Goal: Task Accomplishment & Management: Complete application form

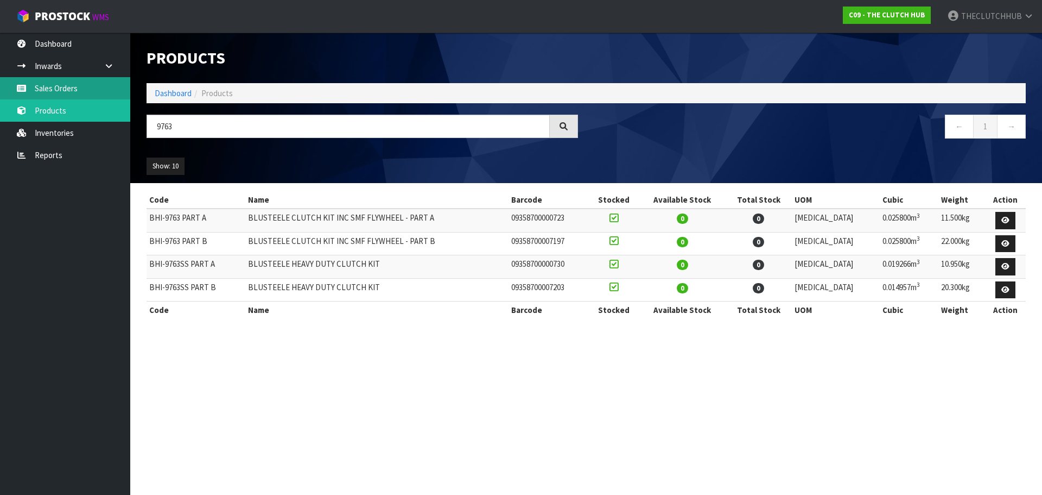
click at [56, 87] on link "Sales Orders" at bounding box center [65, 88] width 130 height 22
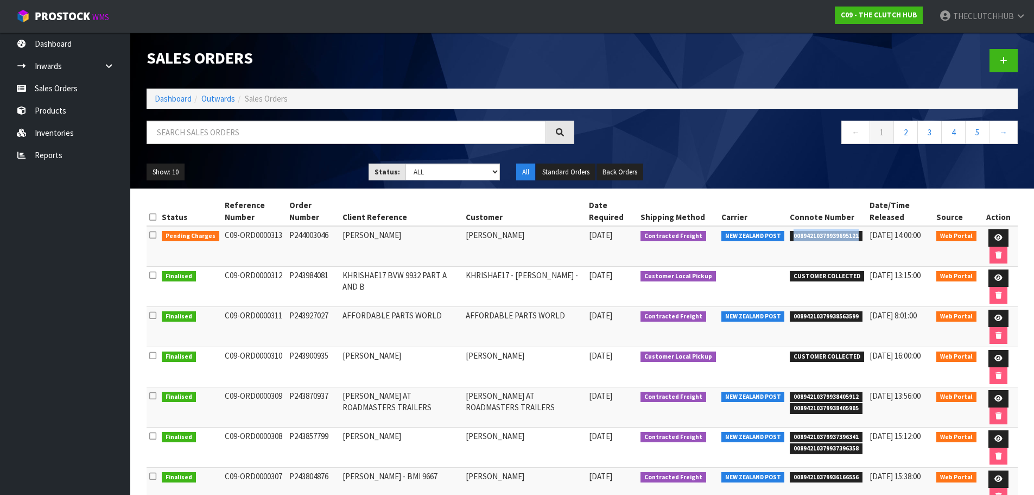
drag, startPoint x: 863, startPoint y: 238, endPoint x: 798, endPoint y: 238, distance: 65.1
click at [798, 238] on span "00894210379939695121" at bounding box center [826, 236] width 73 height 11
copy span "00894210379939695121"
click at [998, 56] on link at bounding box center [1004, 60] width 28 height 23
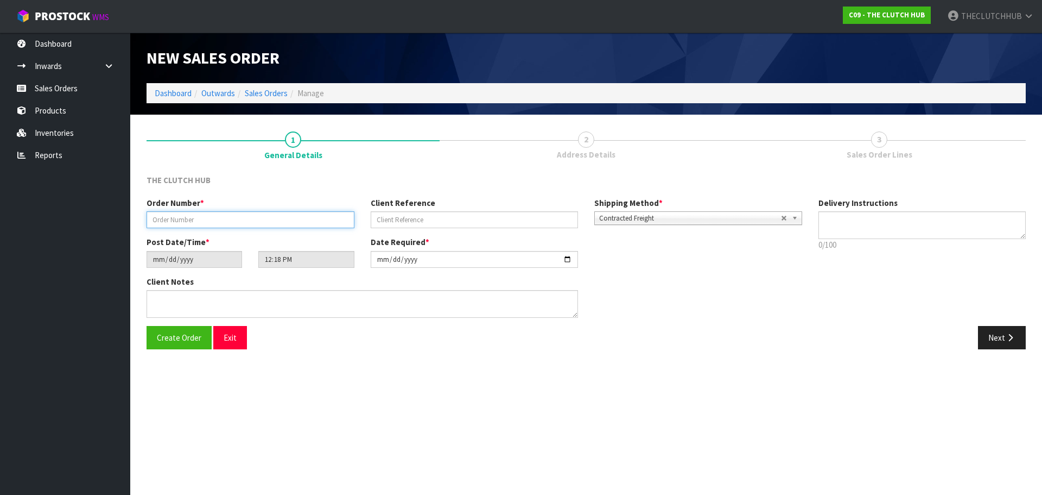
paste input "P244023213"
type input "P244023213"
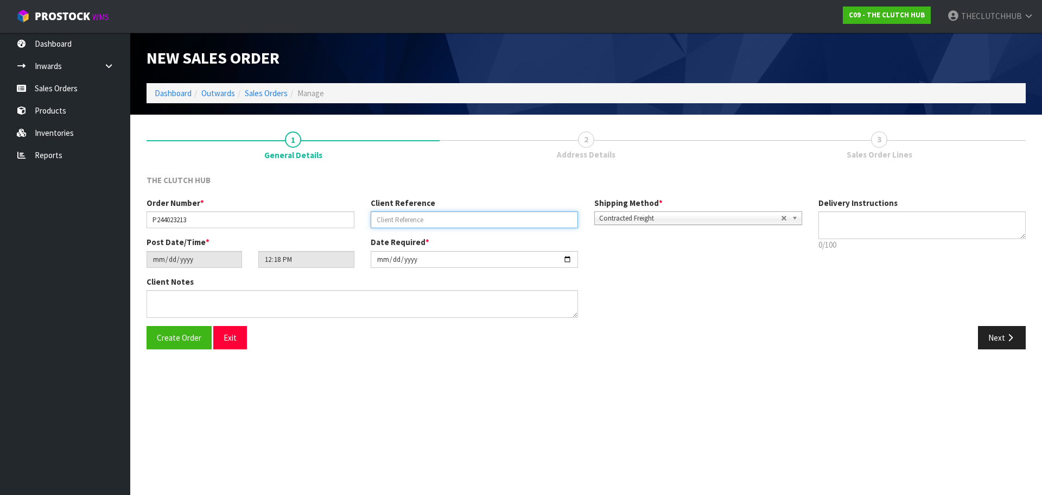
click at [399, 226] on input "text" at bounding box center [475, 219] width 208 height 17
type input "[PERSON_NAME]"
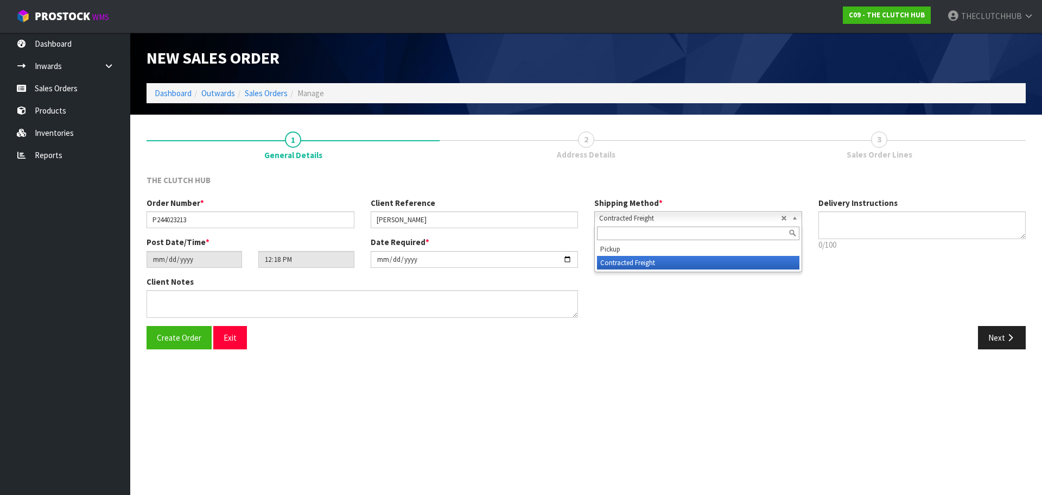
click at [724, 221] on span "Contracted Freight" at bounding box center [690, 218] width 182 height 13
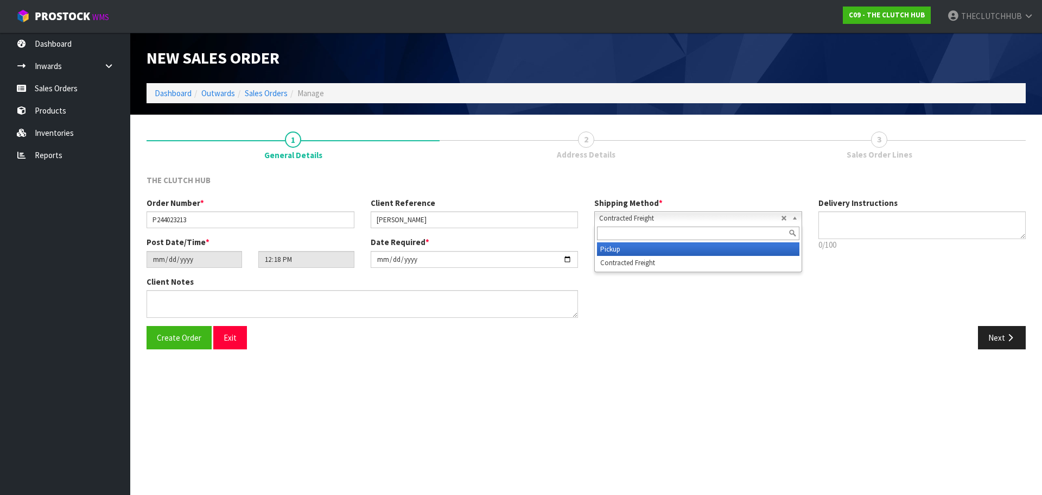
click at [656, 250] on li "Pickup" at bounding box center [698, 249] width 202 height 14
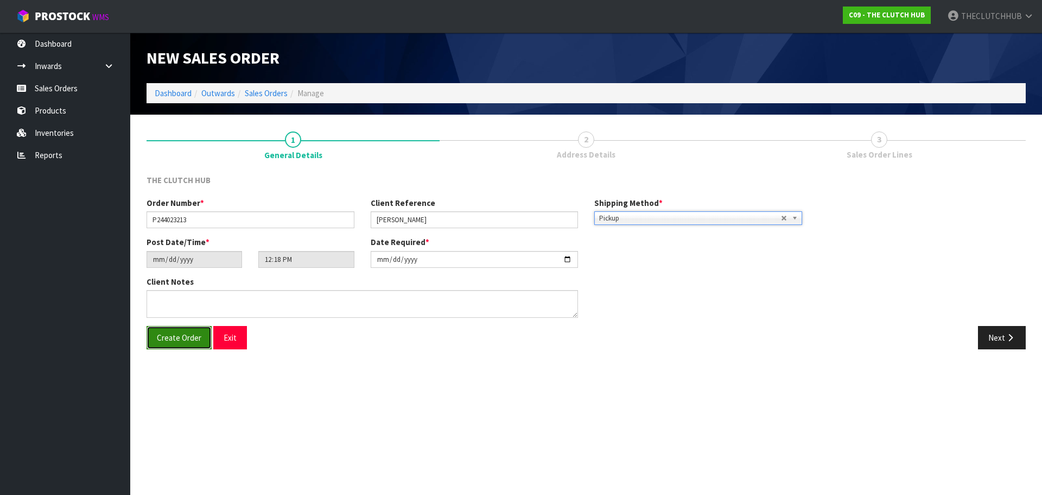
click at [166, 333] on span "Create Order" at bounding box center [179, 337] width 45 height 10
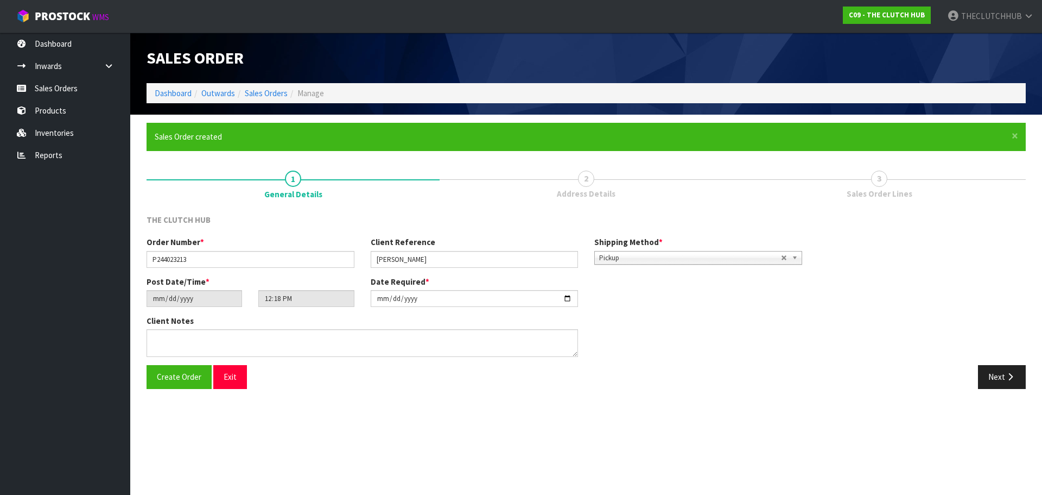
type input "14:18:00.000"
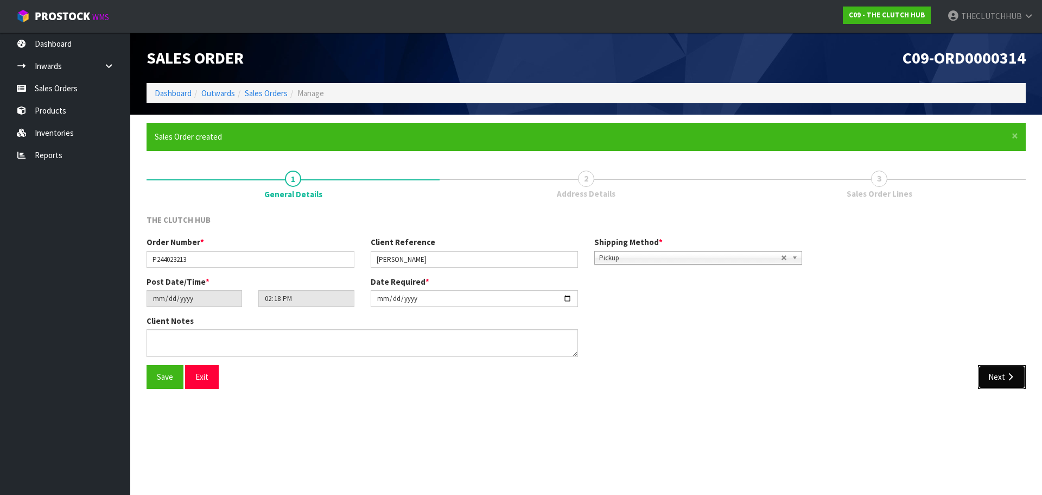
click at [1012, 379] on icon "button" at bounding box center [1010, 376] width 10 height 8
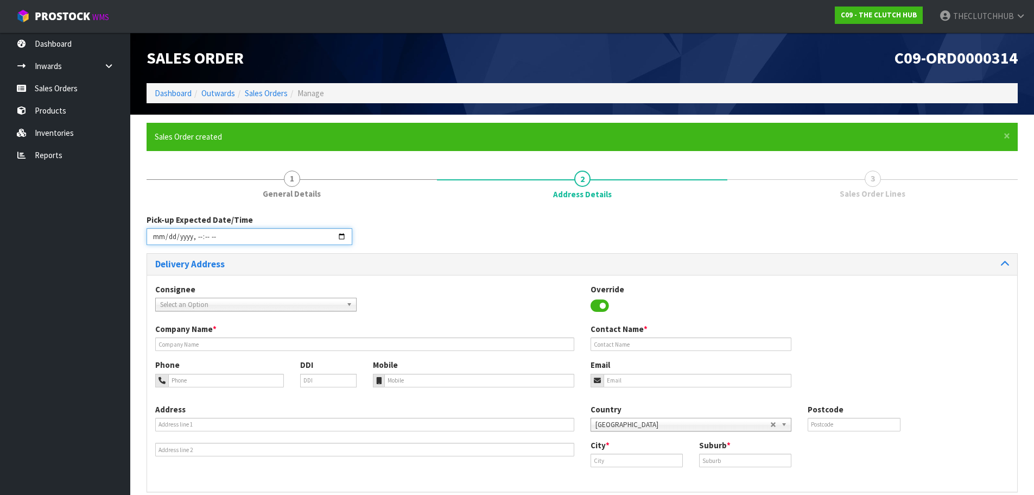
click at [340, 235] on input "datetime-local" at bounding box center [250, 236] width 206 height 17
type input "[DATE]T13:20"
click at [432, 234] on div "Pick-up Expected Date/Time" at bounding box center [582, 233] width 888 height 39
paste input "[EMAIL_ADDRESS][DOMAIN_NAME]"
type input "[EMAIL_ADDRESS][DOMAIN_NAME]"
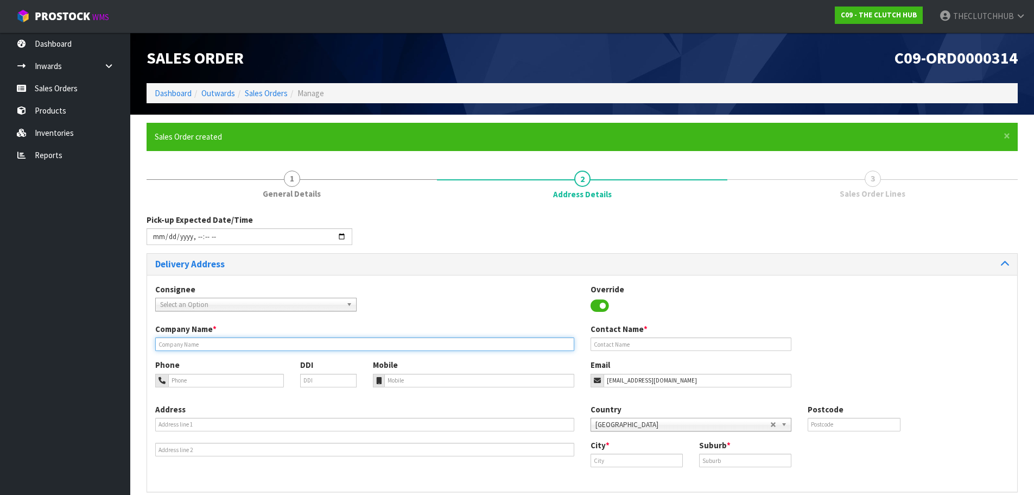
click at [238, 339] on input "text" at bounding box center [364, 344] width 419 height 14
type input "O"
type input "[PERSON_NAME]"
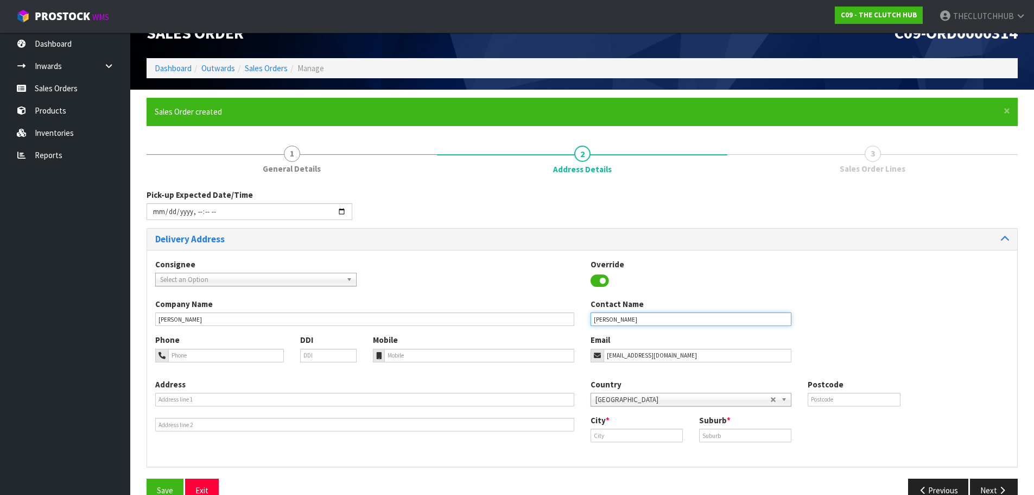
scroll to position [49, 0]
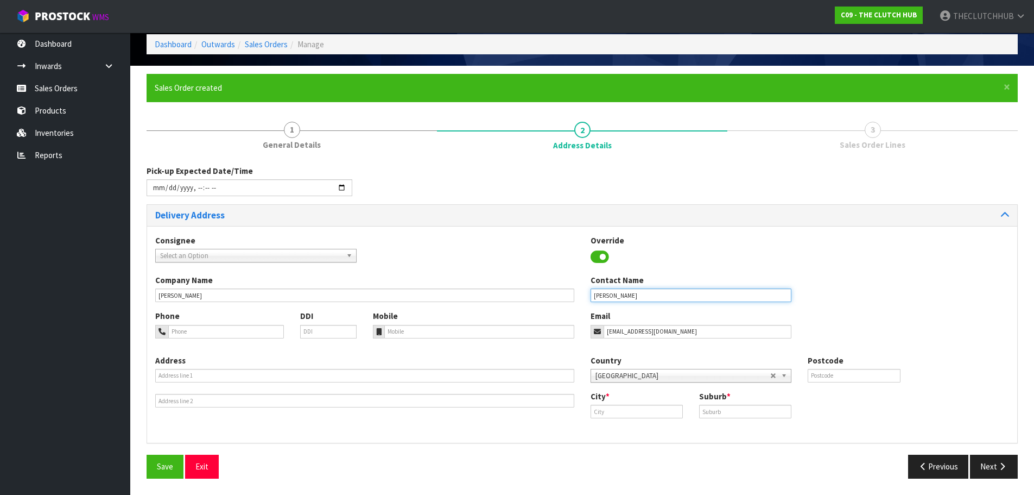
type input "[PERSON_NAME]"
click at [635, 410] on input "text" at bounding box center [637, 411] width 92 height 14
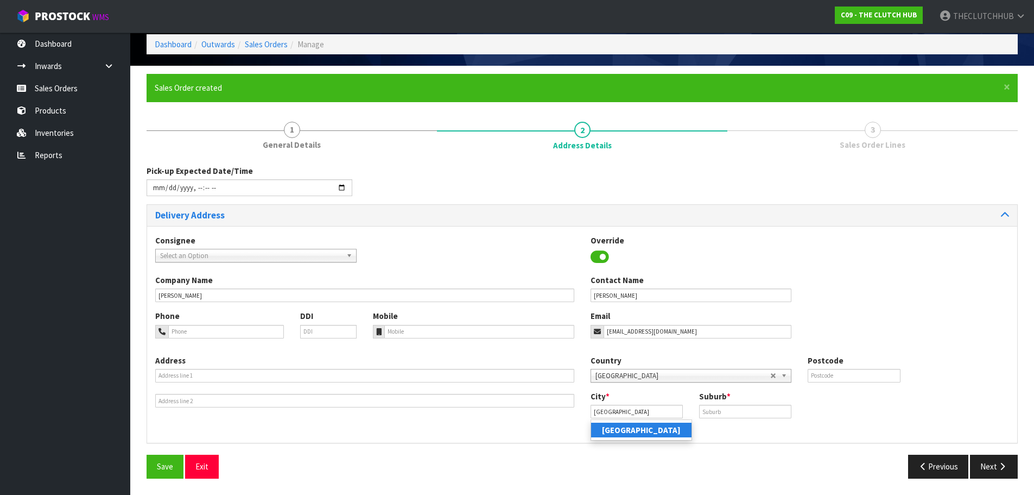
drag, startPoint x: 638, startPoint y: 428, endPoint x: 651, endPoint y: 422, distance: 14.3
click at [638, 428] on link "[GEOGRAPHIC_DATA]" at bounding box center [641, 429] width 100 height 15
type input "[GEOGRAPHIC_DATA]"
click at [705, 409] on input "text" at bounding box center [745, 411] width 92 height 14
type input "[GEOGRAPHIC_DATA]"
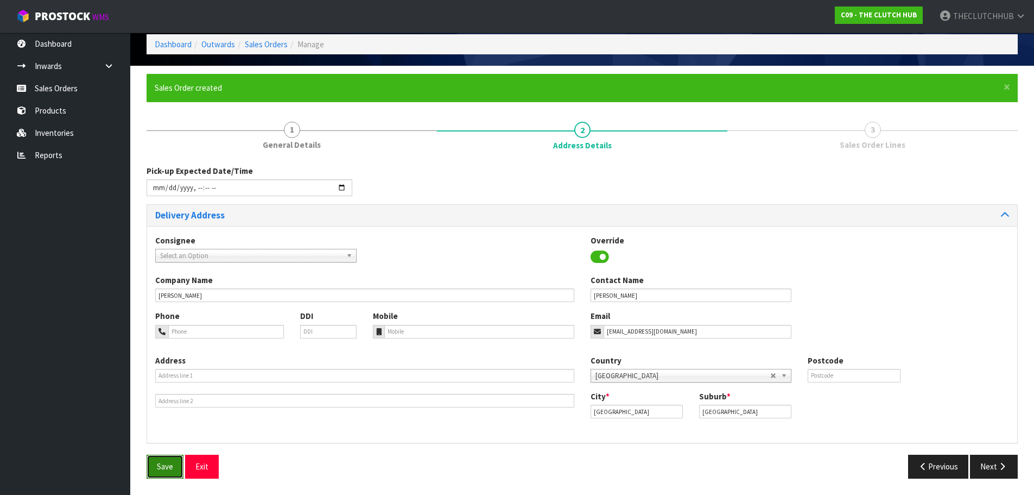
click at [168, 474] on button "Save" at bounding box center [165, 465] width 37 height 23
click at [164, 469] on span "Save" at bounding box center [165, 466] width 16 height 10
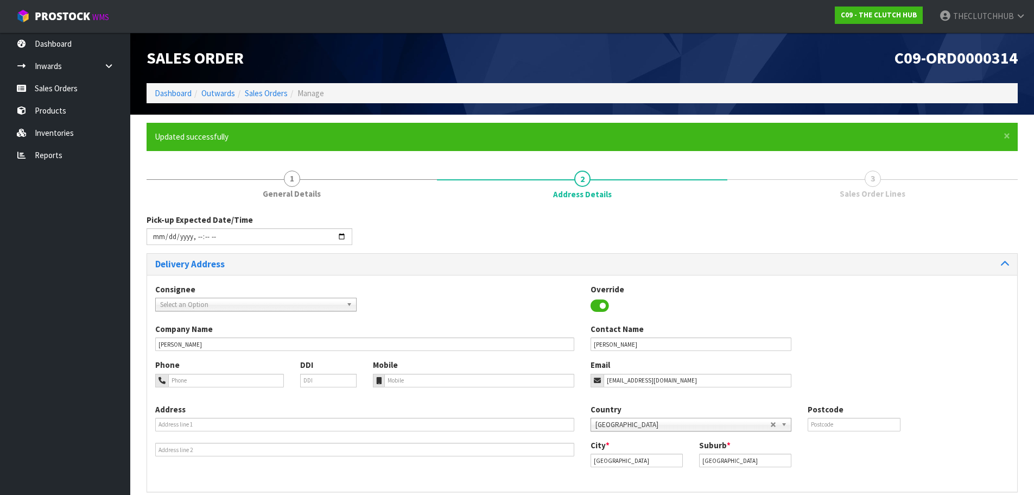
type input "[DATE]T17:20"
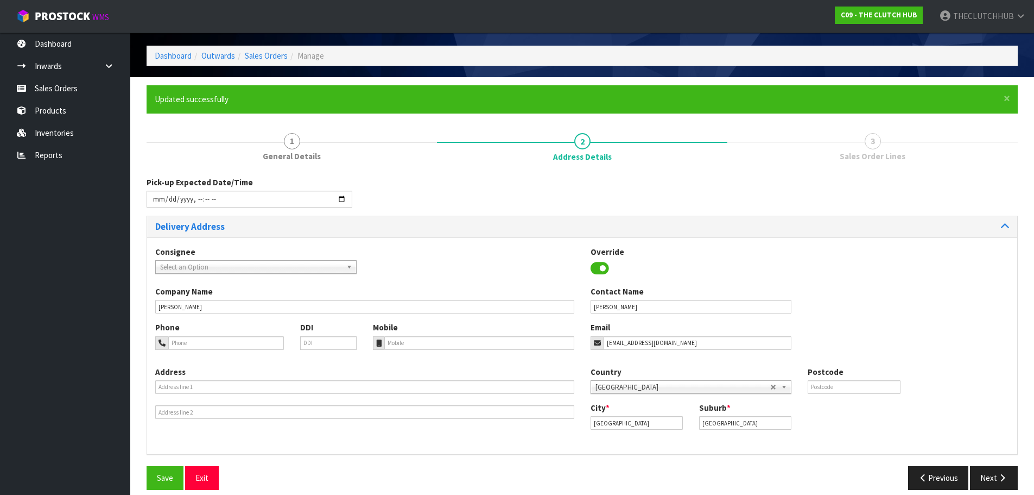
scroll to position [49, 0]
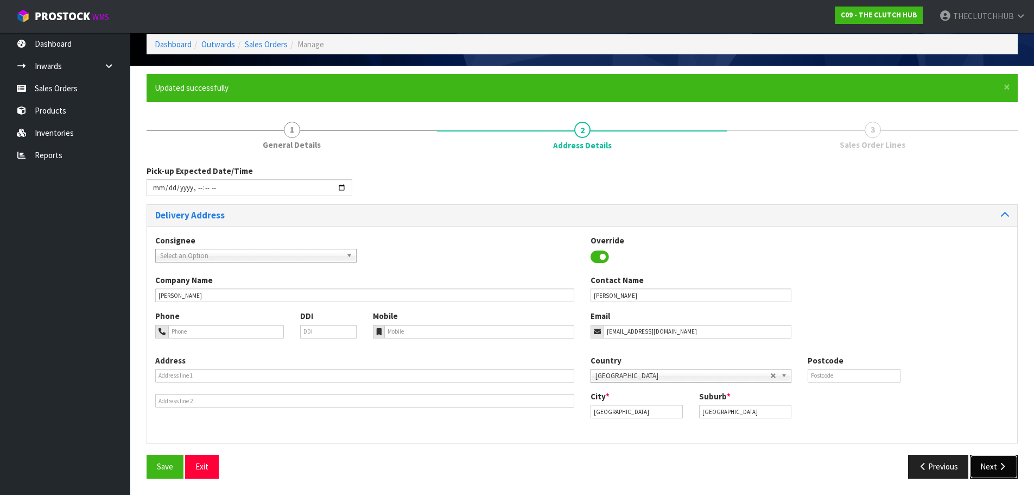
click at [1006, 470] on icon "button" at bounding box center [1002, 466] width 10 height 8
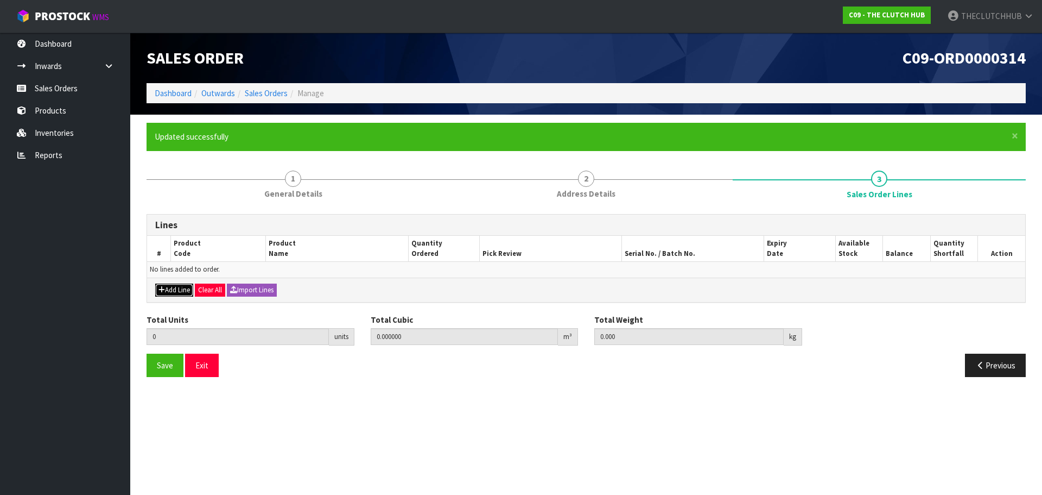
click at [180, 288] on button "Add Line" at bounding box center [174, 289] width 38 height 13
type input "0"
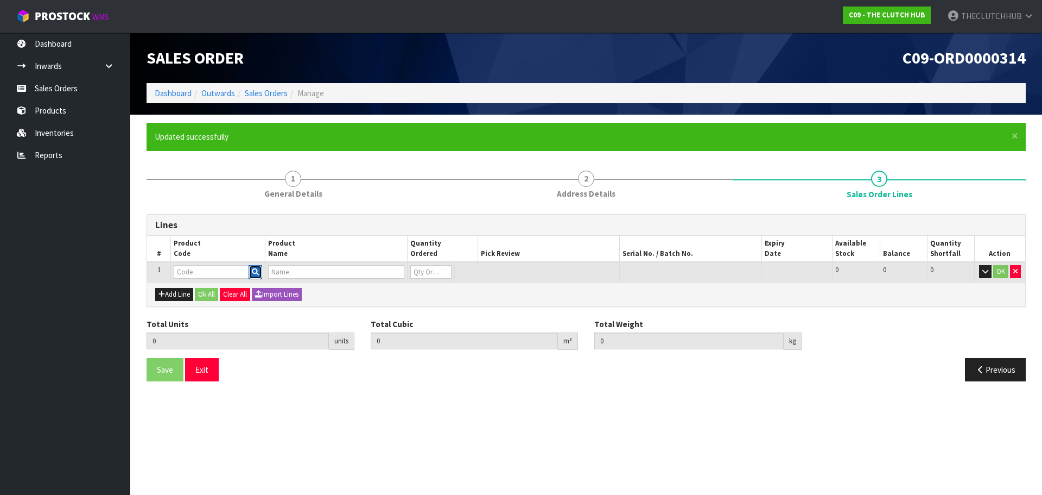
click at [254, 274] on icon "button" at bounding box center [255, 271] width 7 height 7
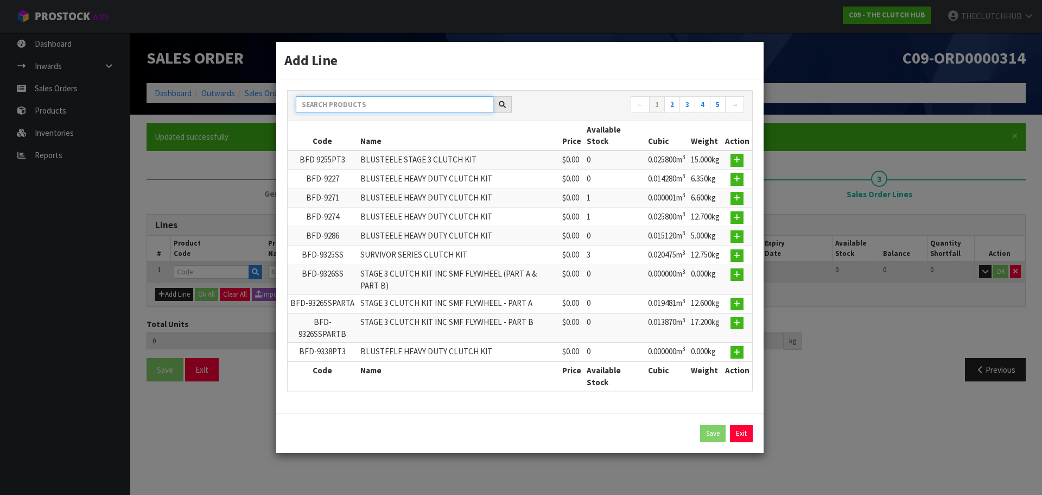
click at [368, 106] on input "text" at bounding box center [395, 104] width 198 height 17
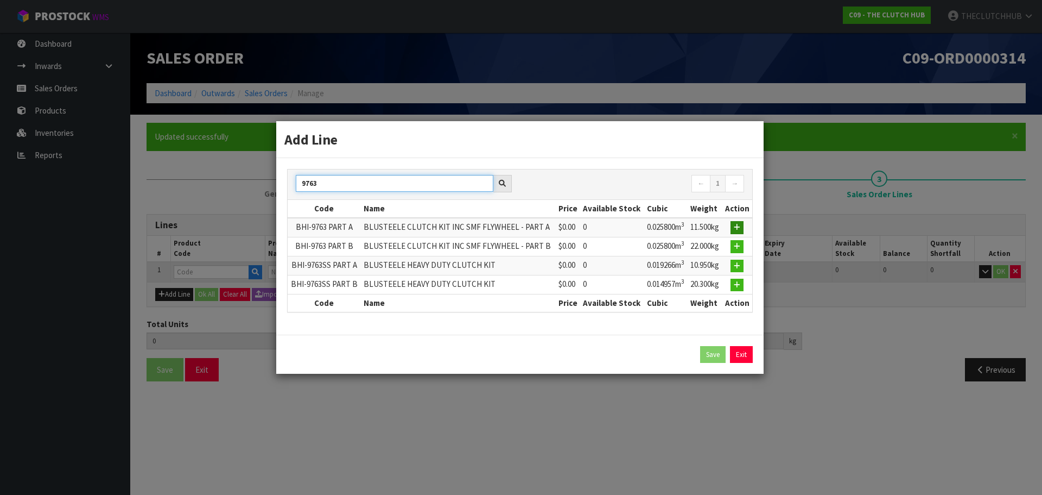
type input "9763"
click at [736, 228] on icon "button" at bounding box center [737, 227] width 7 height 7
type input "0.000000"
type input "0.000"
type input "BHI-9763 PART A"
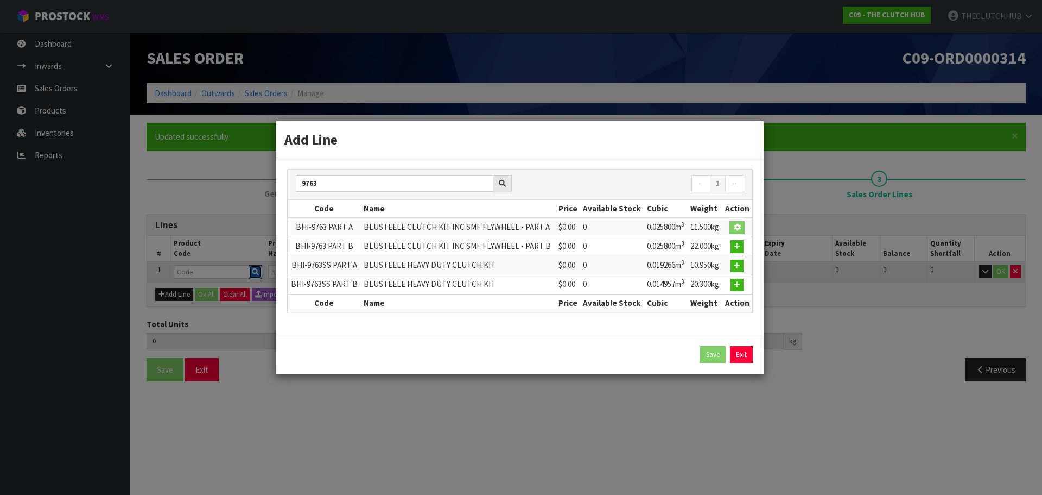
type input "BLUSTEELE CLUTCH KIT INC SMF FLYWHEEL - PART A"
type input "0"
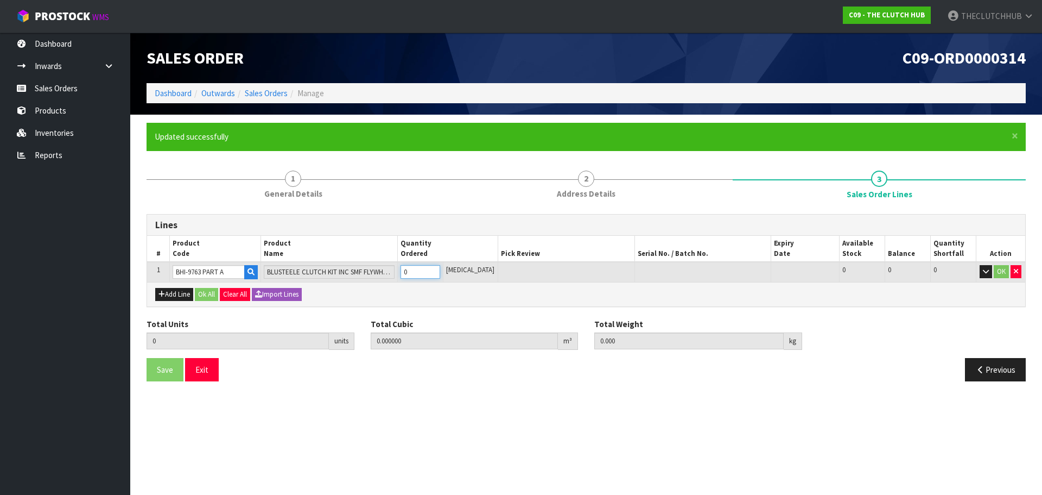
click at [403, 270] on tr "1 BHI-9763 PART A BLUSTEELE CLUTCH KIT INC SMF FLYWHEEL - PART A 0 [MEDICAL_DAT…" at bounding box center [586, 272] width 878 height 20
type input "1"
type input "0.0258"
type input "11.5"
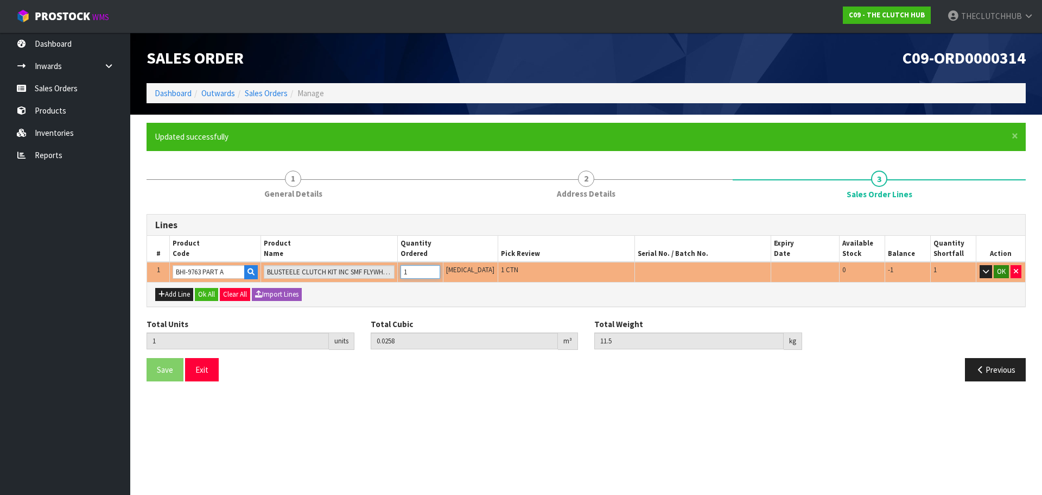
type input "1"
click at [998, 273] on button "OK" at bounding box center [1001, 271] width 15 height 13
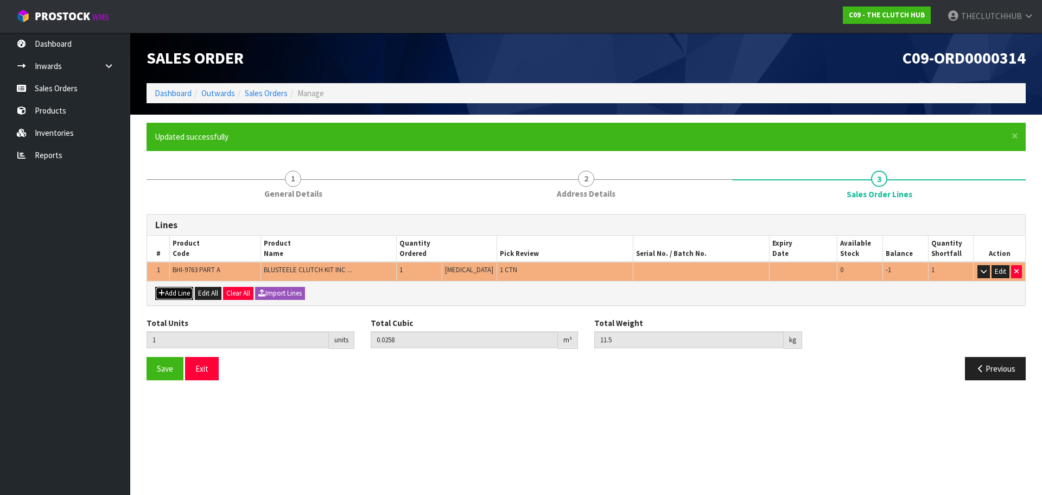
click at [170, 292] on button "Add Line" at bounding box center [174, 293] width 38 height 13
type input "0"
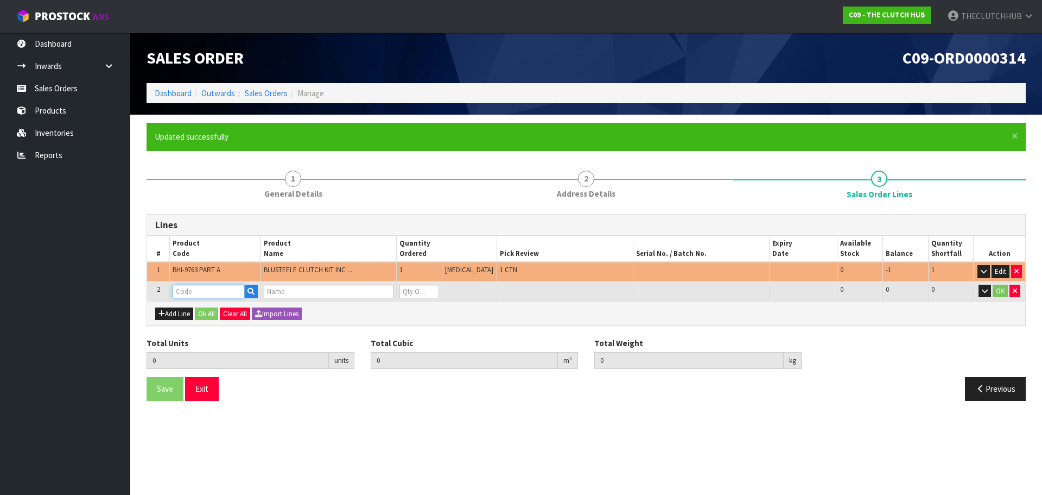
click at [186, 291] on input "text" at bounding box center [209, 291] width 72 height 14
click at [258, 291] on button "button" at bounding box center [251, 291] width 14 height 14
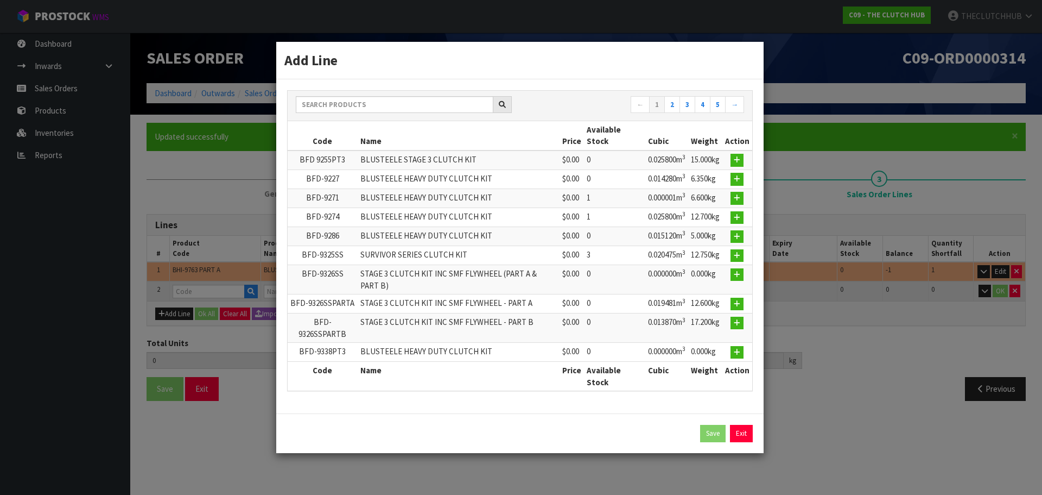
click at [344, 93] on div "← 1 2 3 4 5 →" at bounding box center [520, 106] width 465 height 30
click at [341, 102] on input "text" at bounding box center [395, 104] width 198 height 17
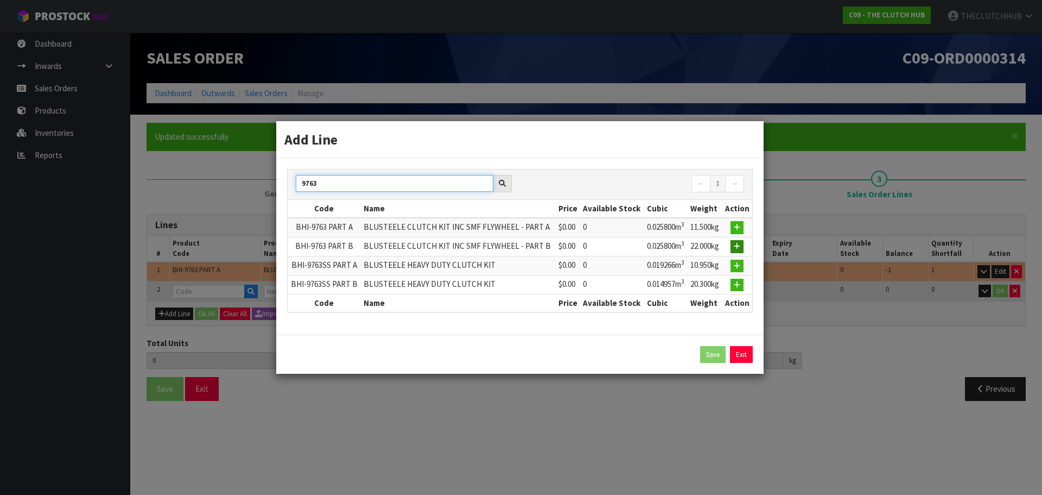
type input "9763"
click at [732, 248] on button "button" at bounding box center [737, 246] width 13 height 13
type input "1"
type input "0.0258"
type input "11.5"
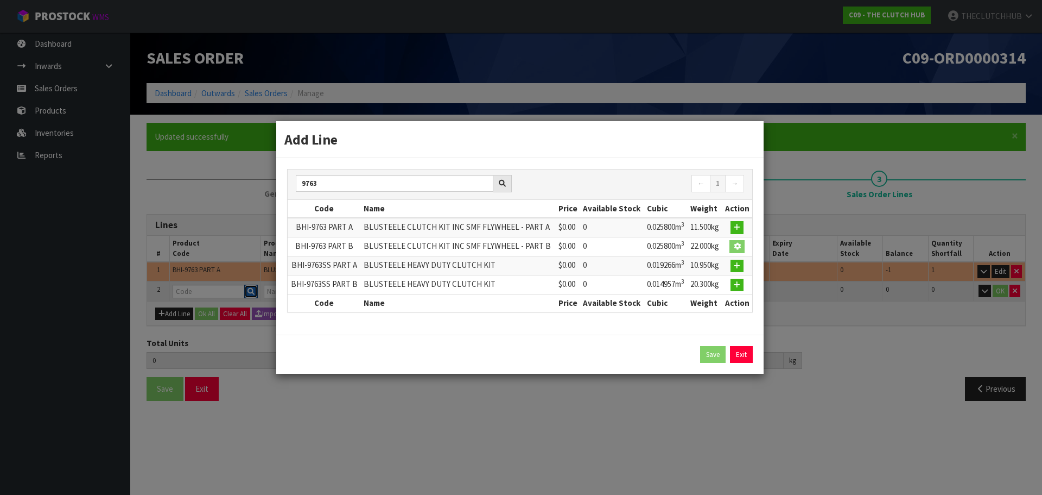
type input "BHI-9763 PART B"
type input "BLUSTEELE CLUTCH KIT INC SMF FLYWHEEL - PART B"
type input "0"
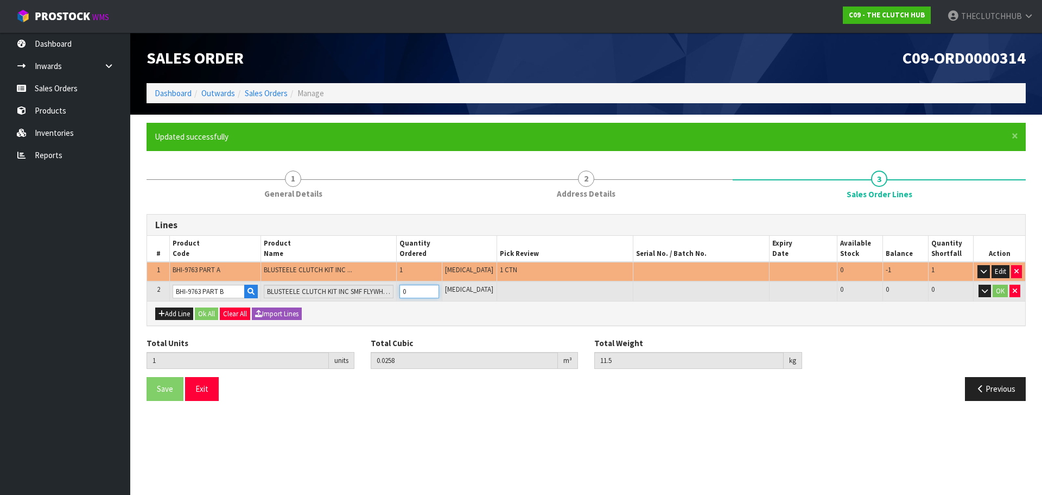
click at [406, 290] on td "0" at bounding box center [420, 291] width 46 height 20
type input "2"
type input "0.0516"
type input "33.5"
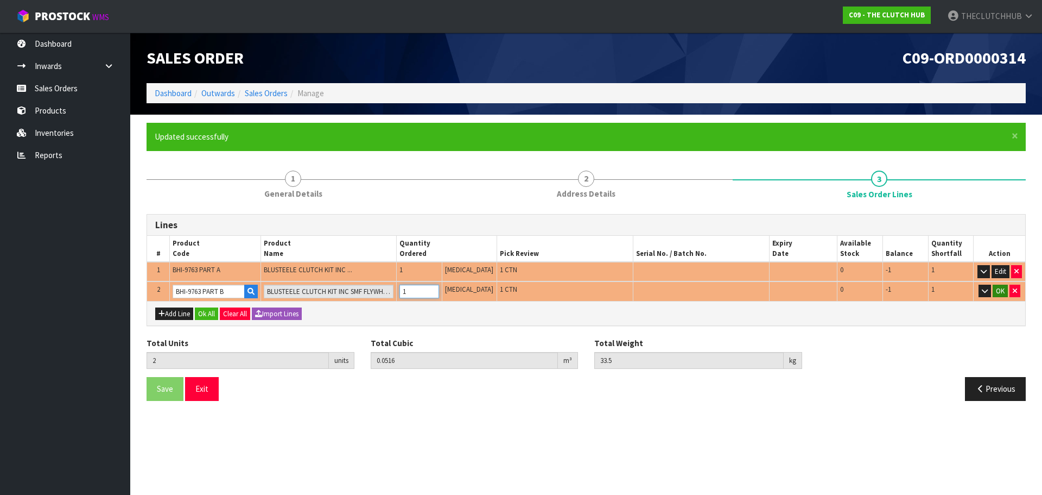
type input "1"
click at [1001, 289] on button "OK" at bounding box center [1000, 290] width 15 height 13
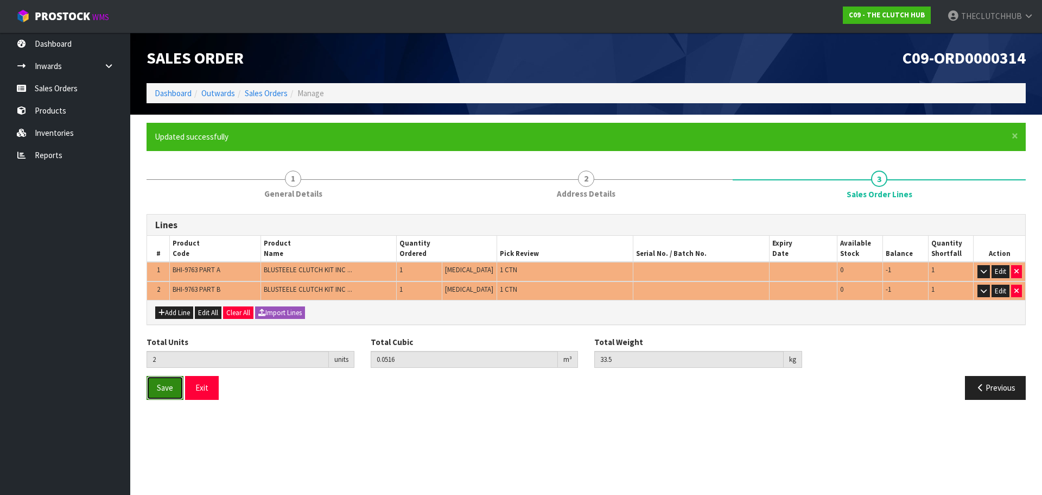
click at [172, 395] on button "Save" at bounding box center [165, 387] width 37 height 23
click at [213, 396] on button "Exit" at bounding box center [202, 387] width 34 height 23
